Goal: Download file/media

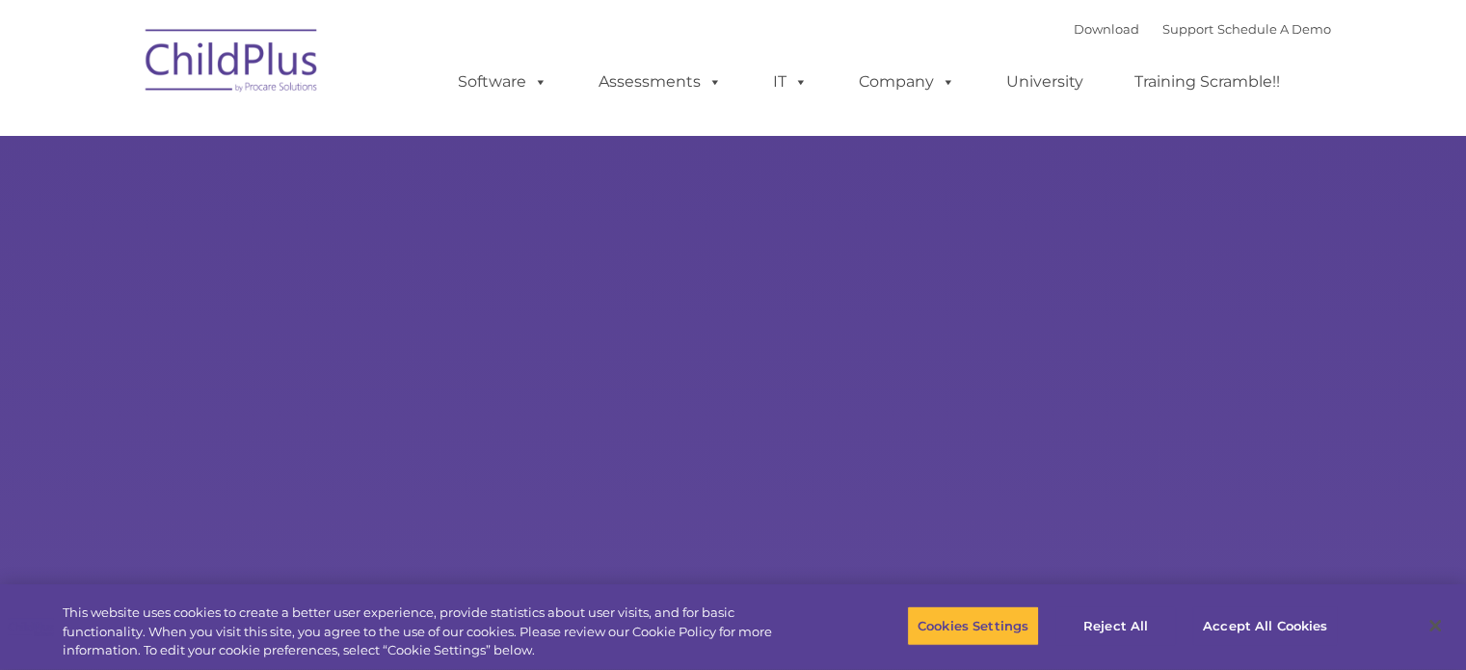
type input ""
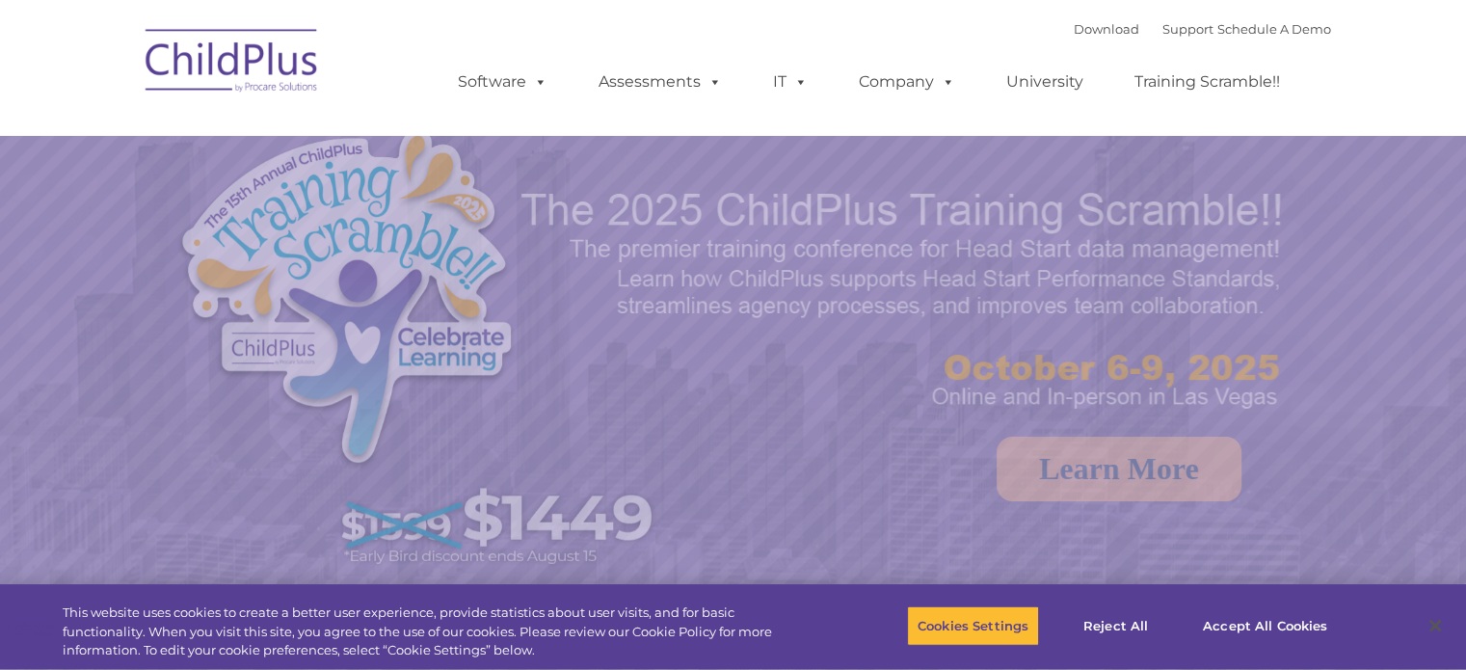
select select "MEDIUM"
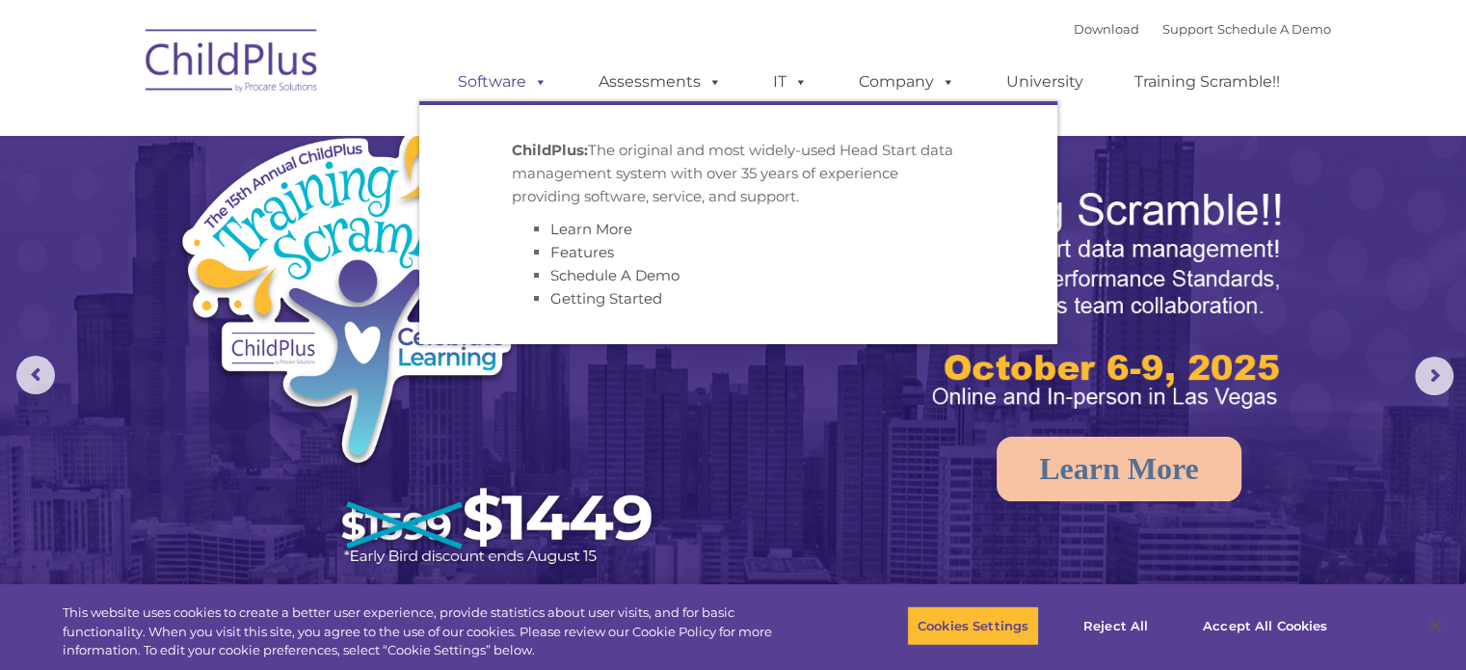
click at [474, 80] on link "Software" at bounding box center [502, 82] width 128 height 39
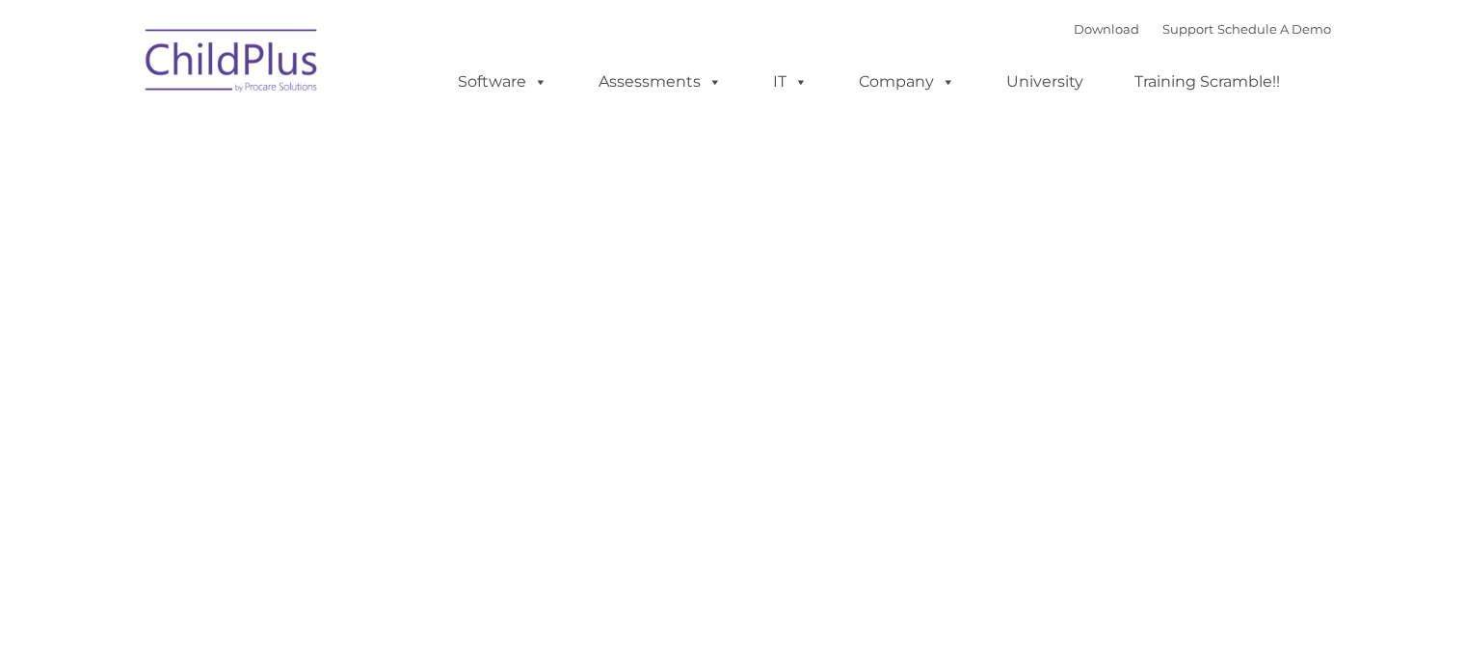
type input ""
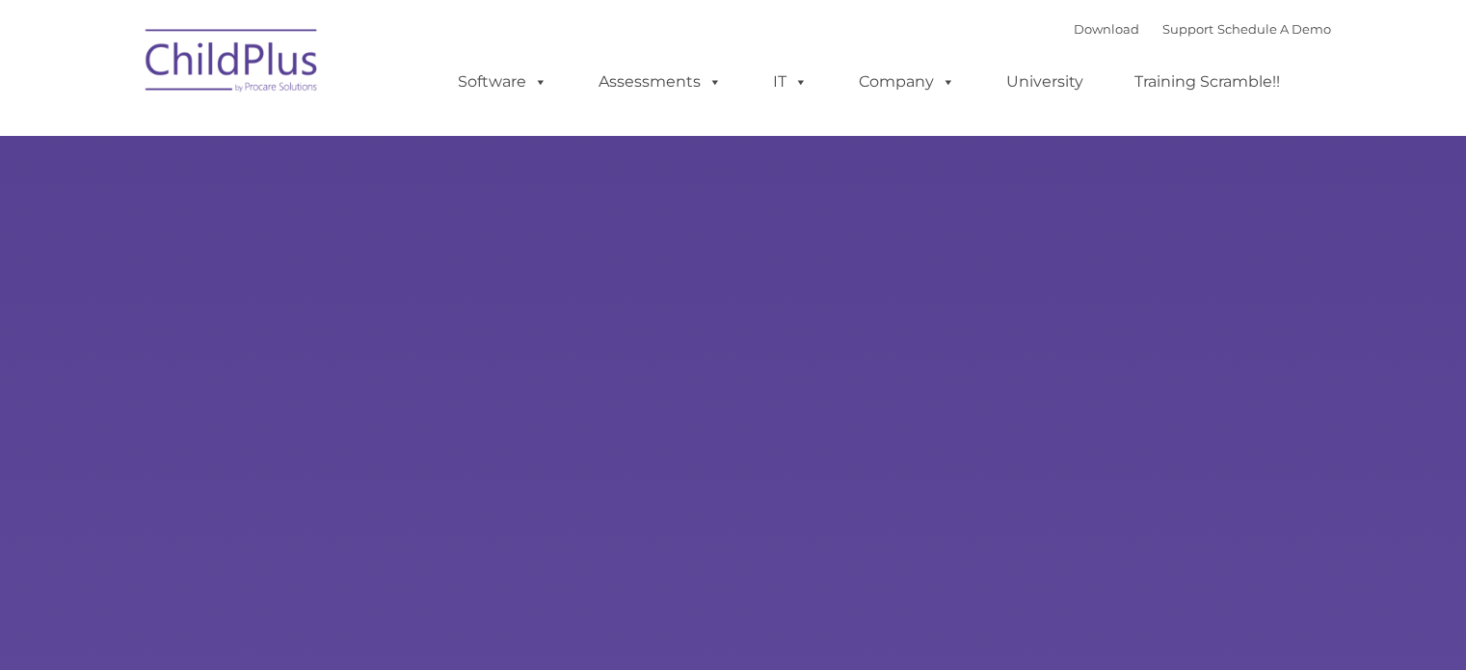
type input ""
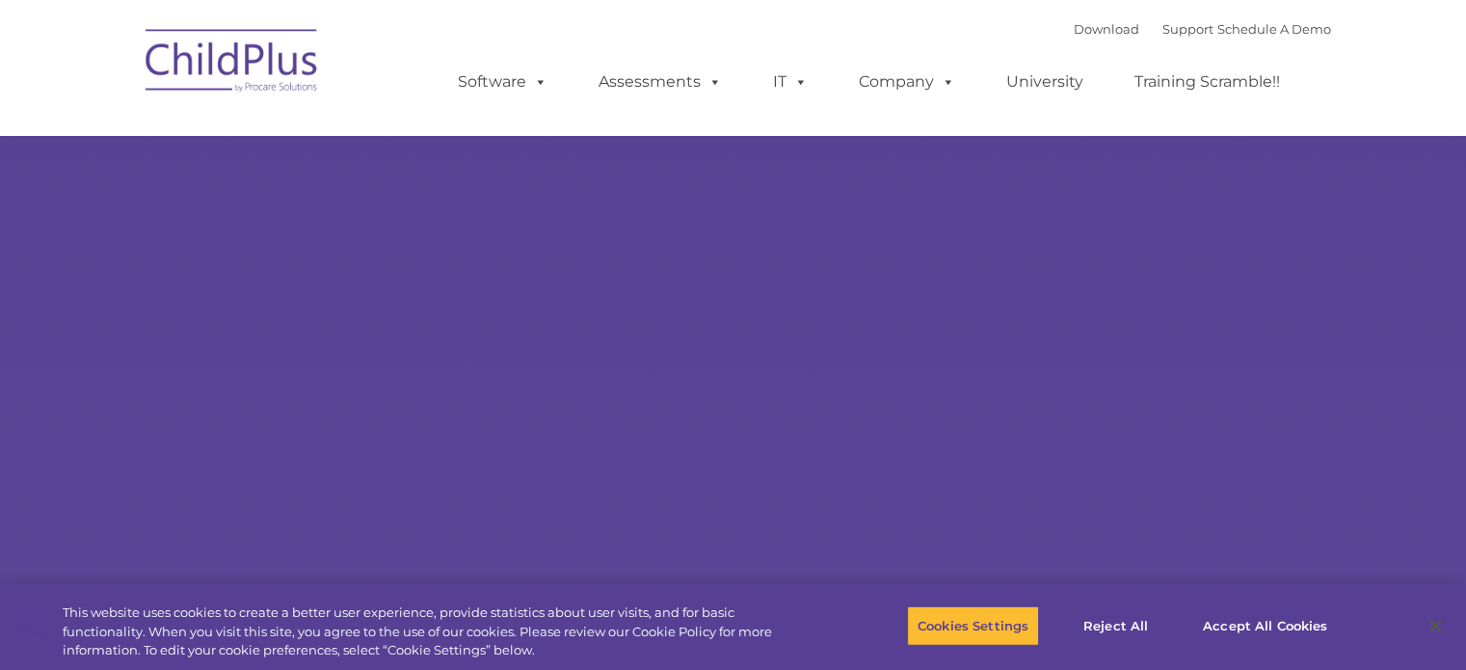
select select "MEDIUM"
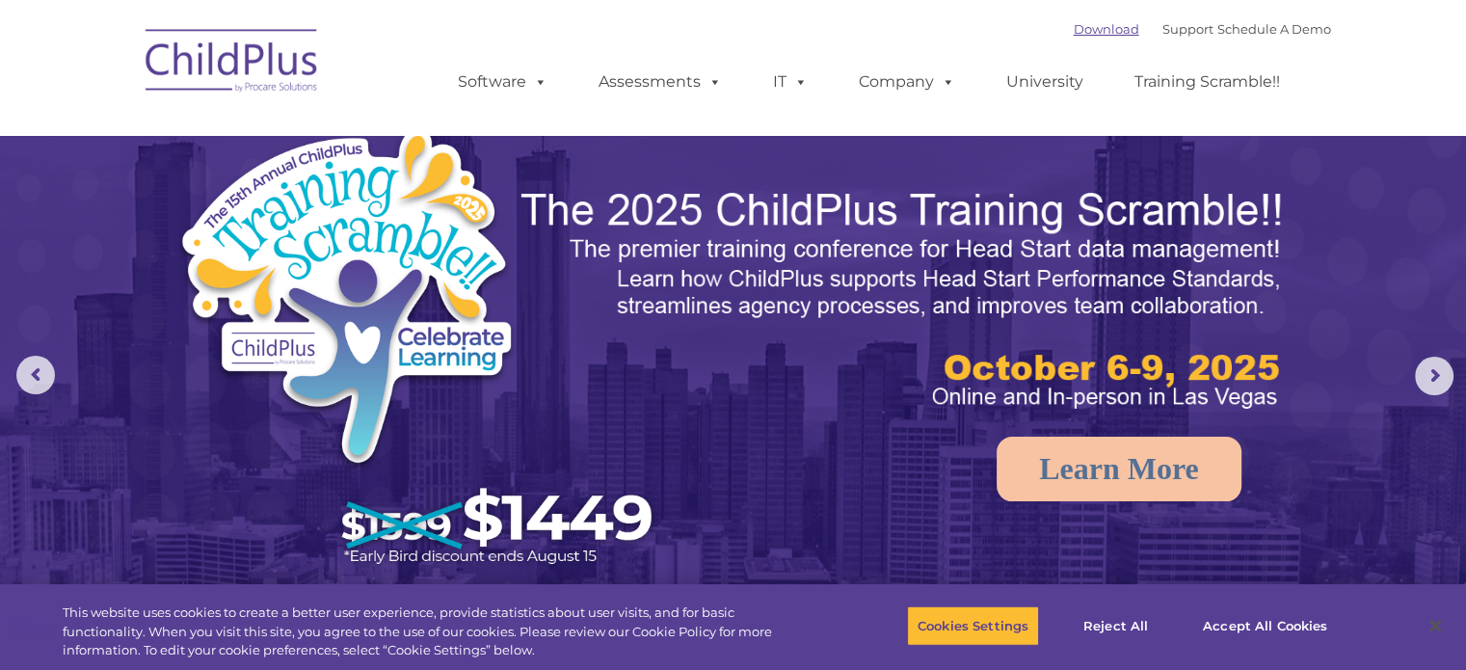
click at [1073, 33] on link "Download" at bounding box center [1106, 28] width 66 height 15
